Goal: Obtain resource: Obtain resource

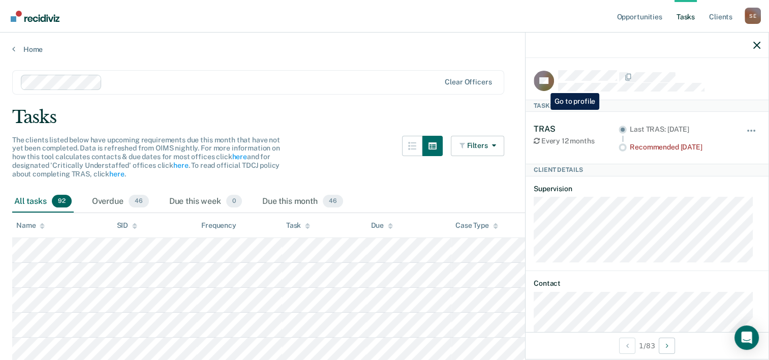
click at [543, 85] on icon at bounding box center [550, 84] width 30 height 31
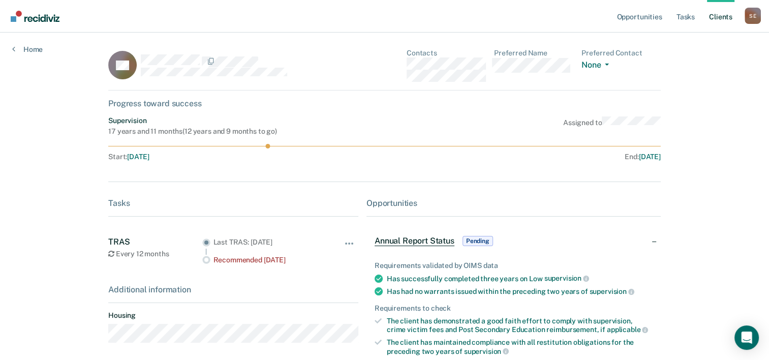
scroll to position [124, 0]
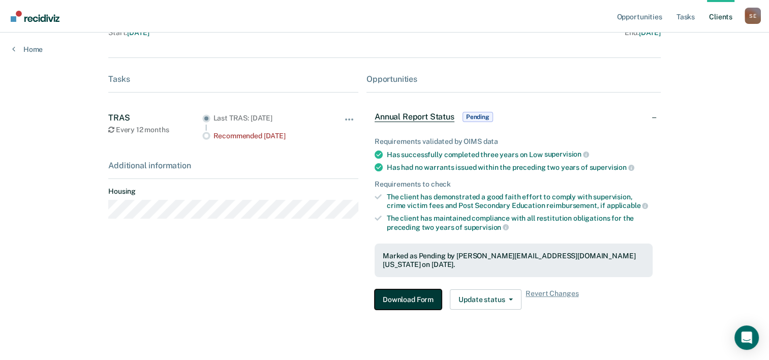
click at [416, 289] on button "Download Form" at bounding box center [408, 299] width 67 height 20
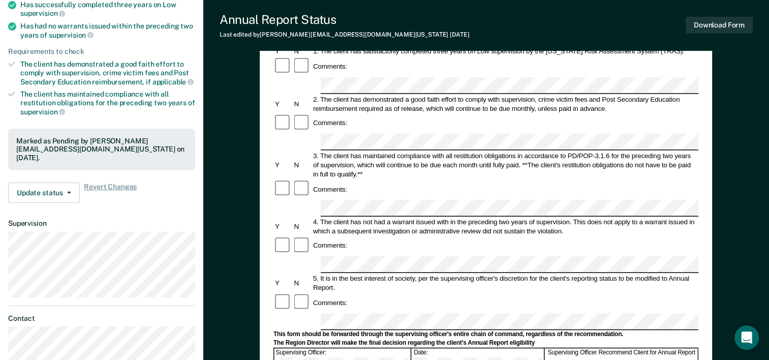
scroll to position [153, 0]
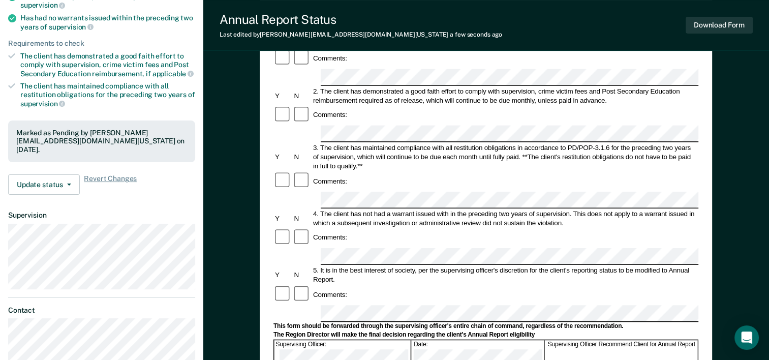
click at [632, 169] on form "Annual Reporting Checklist, Recommendation, and Determination Form Clients who …" at bounding box center [486, 304] width 425 height 717
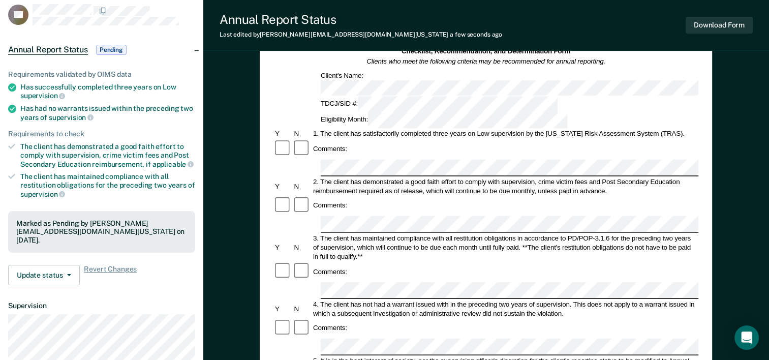
scroll to position [51, 0]
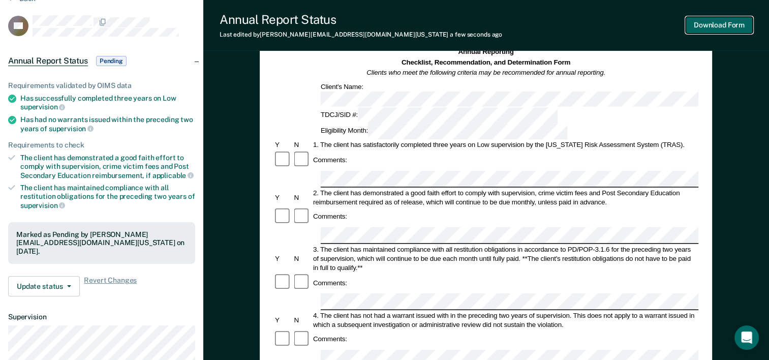
click at [712, 23] on button "Download Form" at bounding box center [719, 25] width 67 height 17
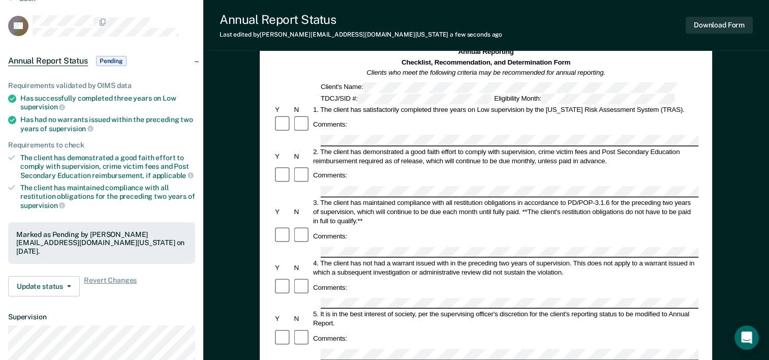
scroll to position [0, 0]
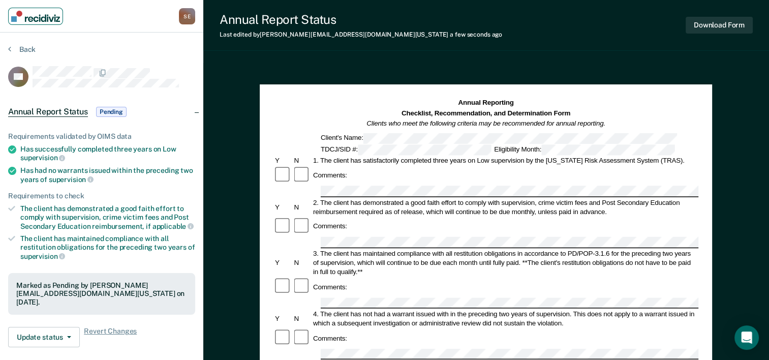
click at [41, 20] on img "Main navigation" at bounding box center [35, 16] width 49 height 11
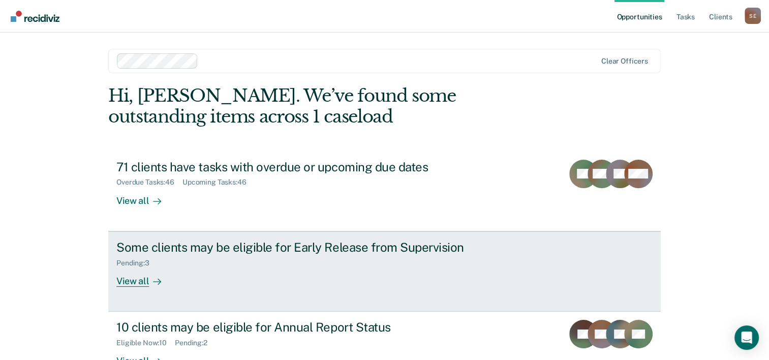
click at [178, 247] on div "Some clients may be eligible for Early Release from Supervision" at bounding box center [294, 247] width 357 height 15
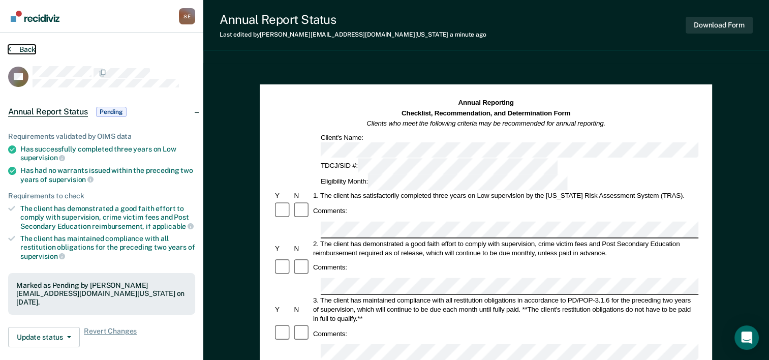
click at [17, 49] on button "Back" at bounding box center [21, 49] width 27 height 9
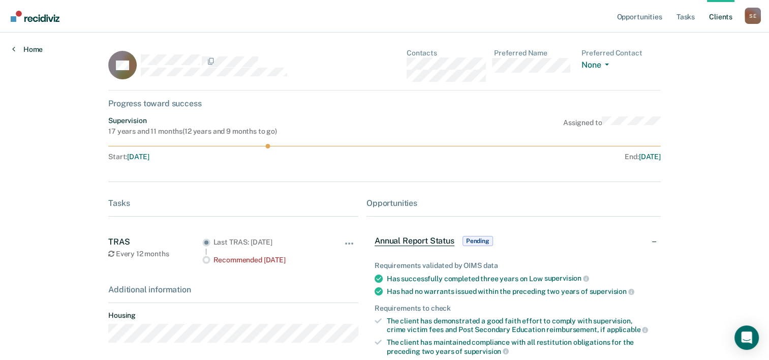
click at [31, 51] on link "Home" at bounding box center [27, 49] width 31 height 9
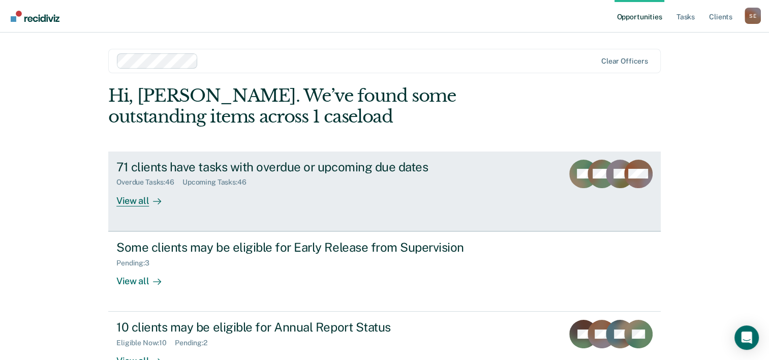
click at [286, 161] on div "71 clients have tasks with overdue or upcoming due dates" at bounding box center [294, 167] width 357 height 15
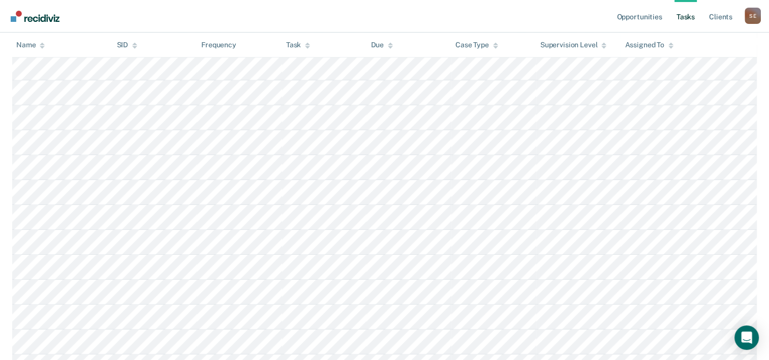
scroll to position [458, 0]
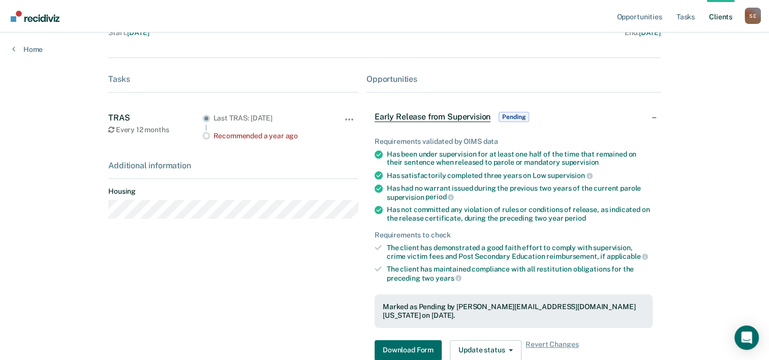
scroll to position [203, 0]
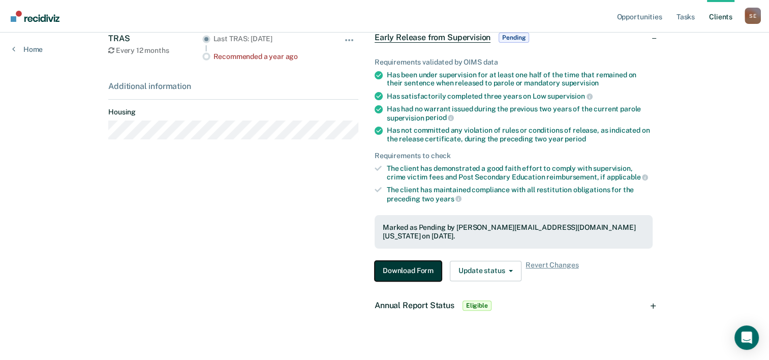
click at [411, 265] on button "Download Form" at bounding box center [408, 271] width 67 height 20
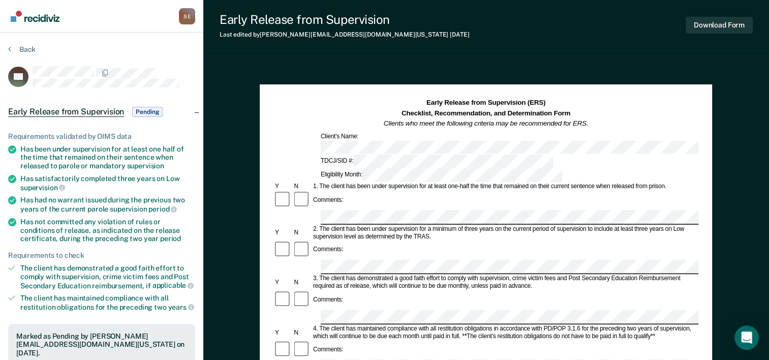
scroll to position [203, 0]
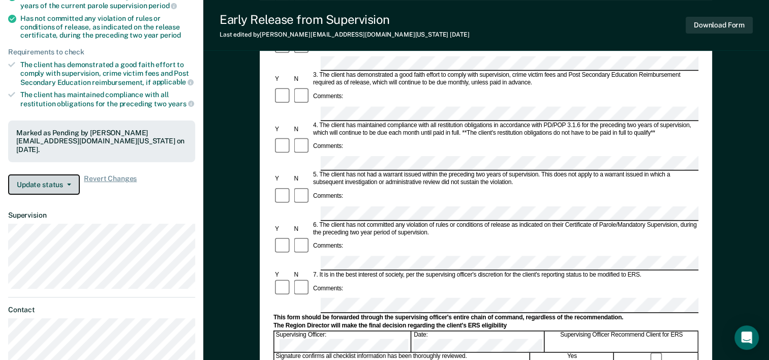
drag, startPoint x: 35, startPoint y: 179, endPoint x: 130, endPoint y: 194, distance: 96.2
click at [36, 179] on button "Update status" at bounding box center [44, 184] width 72 height 20
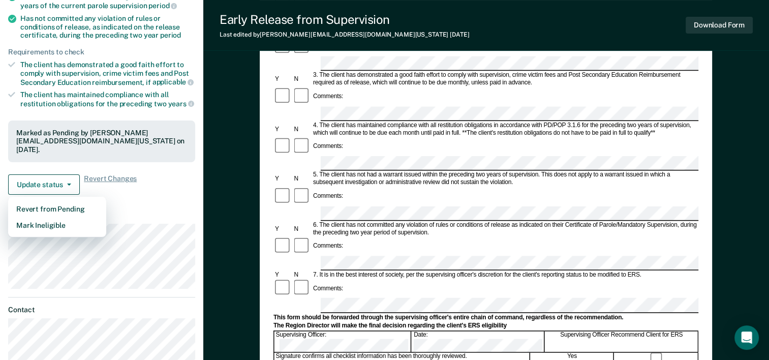
click at [153, 211] on dt "Supervision" at bounding box center [101, 215] width 187 height 9
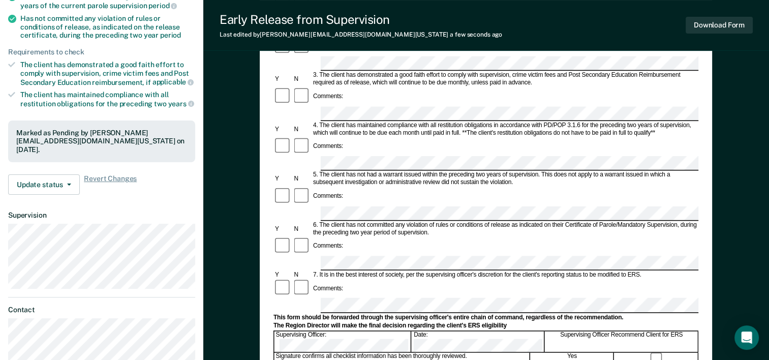
click at [539, 279] on div "Comments:" at bounding box center [486, 288] width 425 height 19
click at [722, 28] on button "Download Form" at bounding box center [719, 25] width 67 height 17
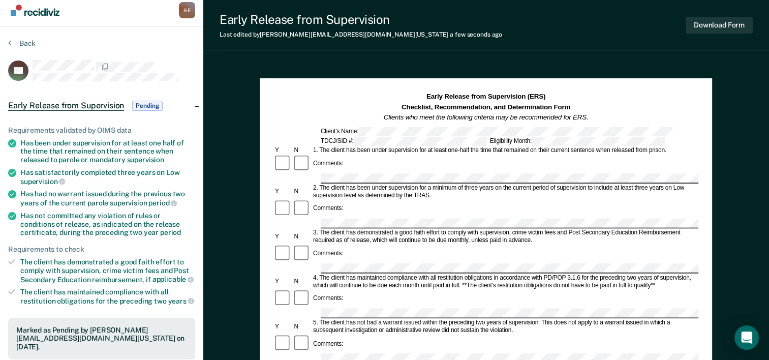
scroll to position [0, 0]
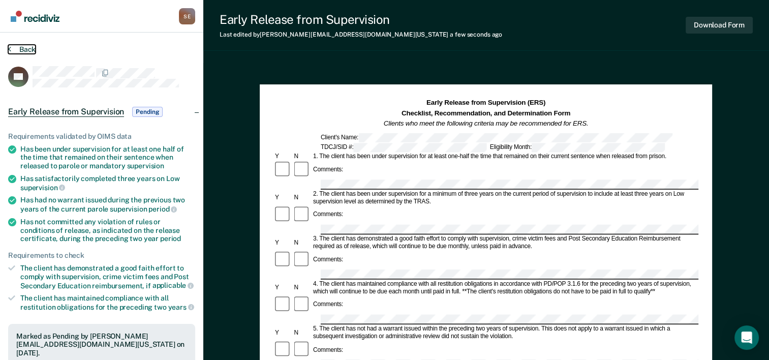
click at [21, 47] on button "Back" at bounding box center [21, 49] width 27 height 9
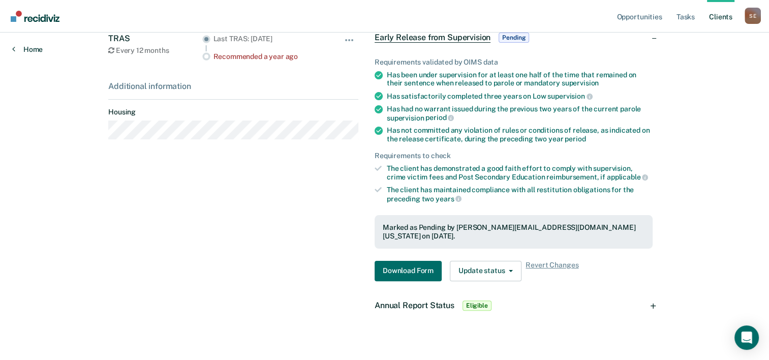
click at [35, 51] on link "Home" at bounding box center [27, 49] width 31 height 9
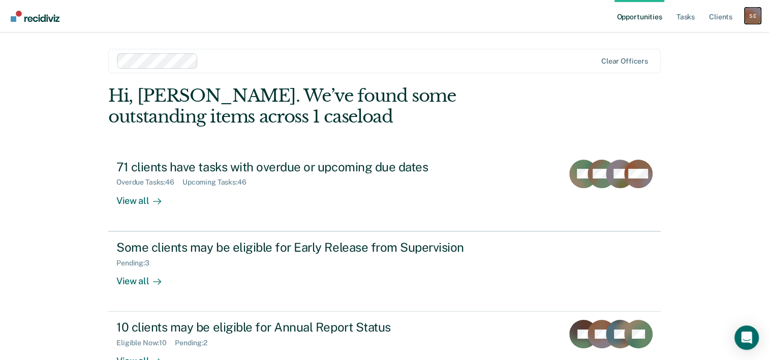
click at [753, 13] on div "S E" at bounding box center [753, 16] width 16 height 16
click at [694, 64] on link "Log Out" at bounding box center [712, 67] width 82 height 9
